Goal: Information Seeking & Learning: Learn about a topic

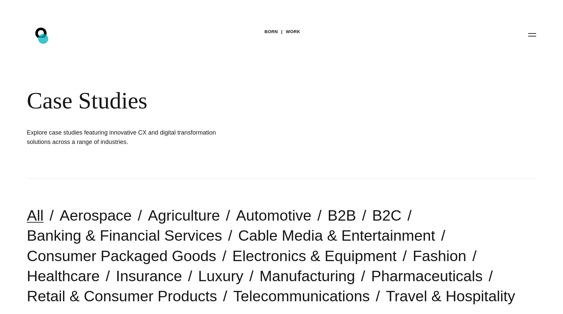
click at [43, 39] on icon ".st0{display:none;} .st1{display:inline;} .st2{font-family:'HelveticaNeue-Mediu…" at bounding box center [45, 34] width 43 height 17
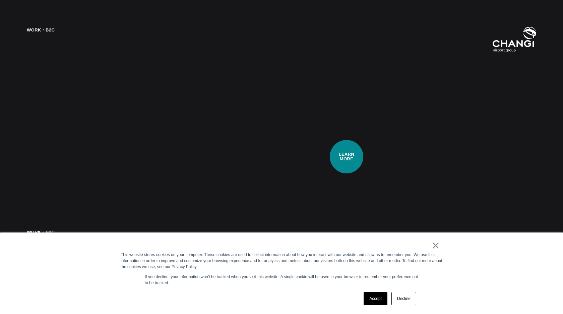
scroll to position [1394, 0]
click at [433, 249] on link "×" at bounding box center [436, 246] width 8 height 6
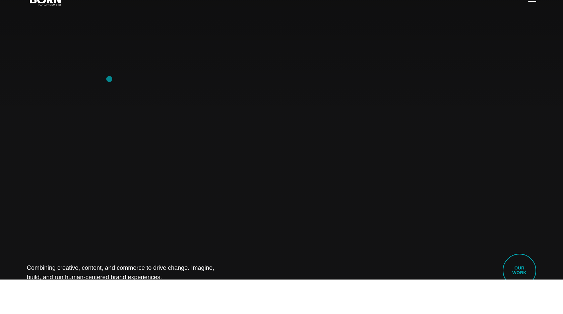
scroll to position [0, 0]
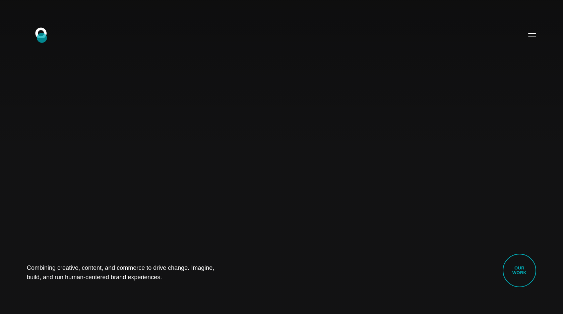
click at [40, 34] on icon ".st0{display:none;} .st1{display:inline;} .st2{font-family:'HelveticaNeue-Mediu…" at bounding box center [45, 34] width 43 height 17
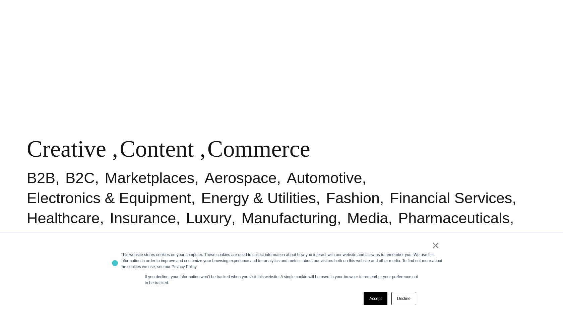
scroll to position [356, 0]
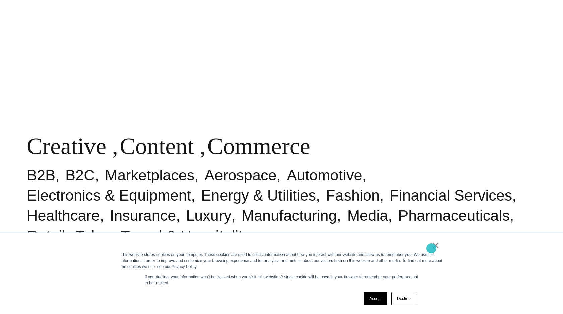
click at [432, 248] on link "×" at bounding box center [436, 246] width 8 height 6
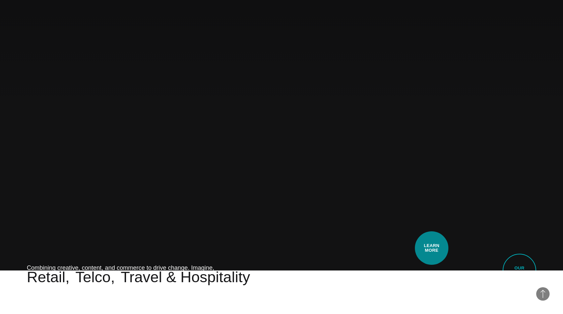
scroll to position [0, 0]
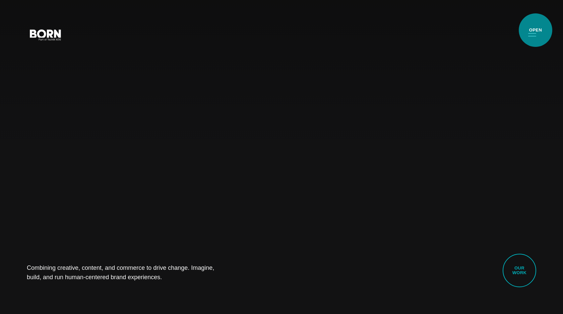
click at [536, 30] on button "Primary Menu" at bounding box center [532, 34] width 16 height 14
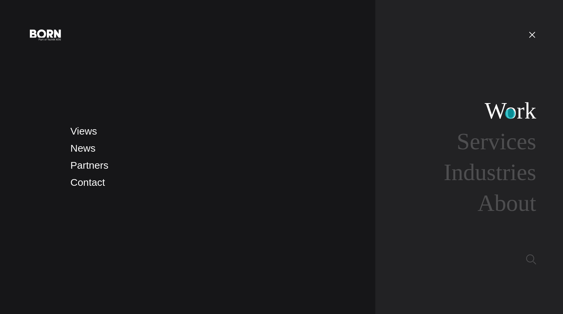
click at [510, 114] on link "Work" at bounding box center [511, 111] width 52 height 26
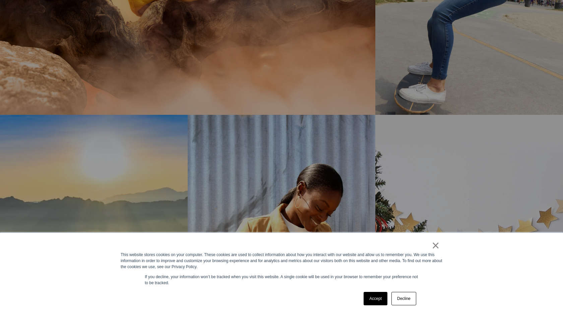
scroll to position [577, 0]
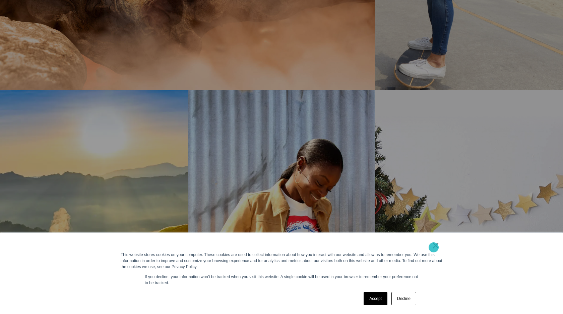
click at [434, 248] on link "×" at bounding box center [436, 246] width 8 height 6
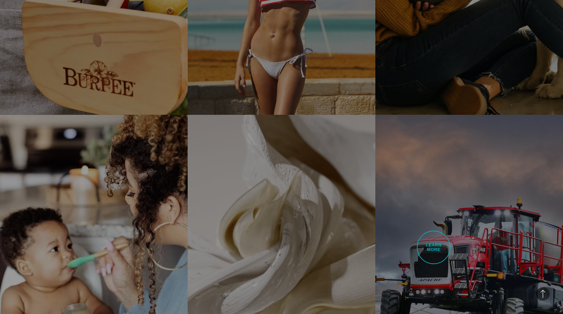
scroll to position [1442, 0]
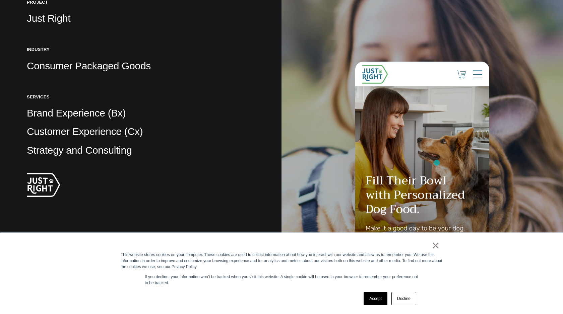
scroll to position [211, 0]
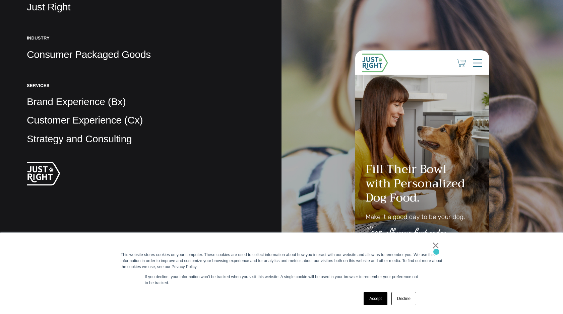
click at [436, 252] on div "This website stores cookies on your computer. These cookies are used to collect…" at bounding box center [282, 261] width 322 height 18
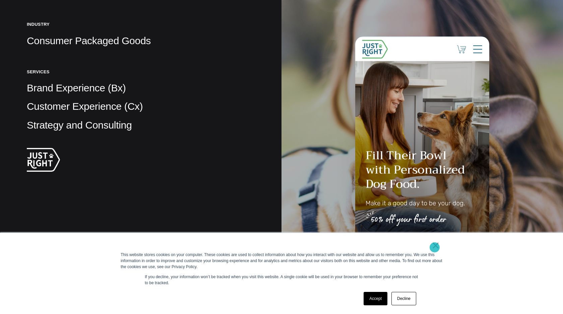
click at [435, 248] on link "×" at bounding box center [436, 246] width 8 height 6
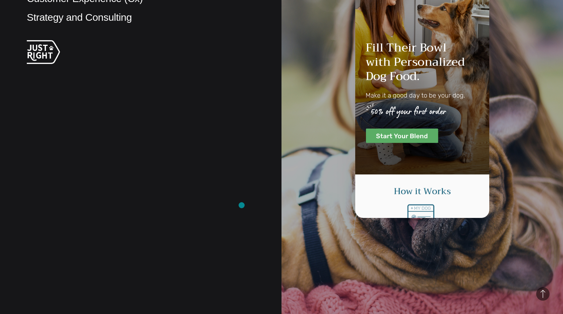
scroll to position [0, 0]
